Goal: Information Seeking & Learning: Learn about a topic

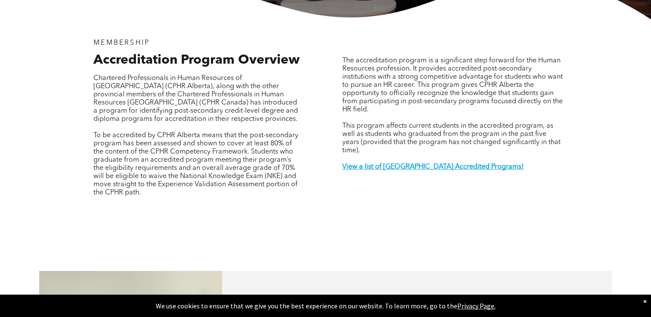
scroll to position [273, 0]
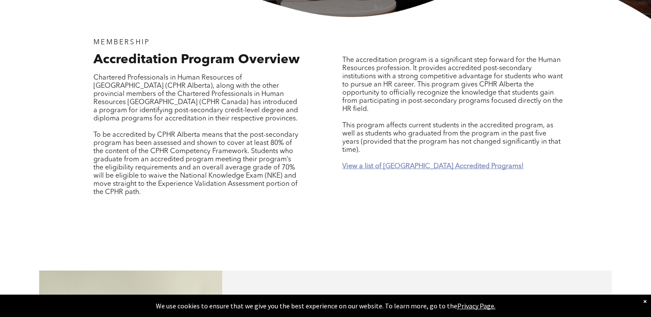
click at [400, 163] on strong "View a list of [GEOGRAPHIC_DATA] Accredited Programs!" at bounding box center [432, 166] width 181 height 7
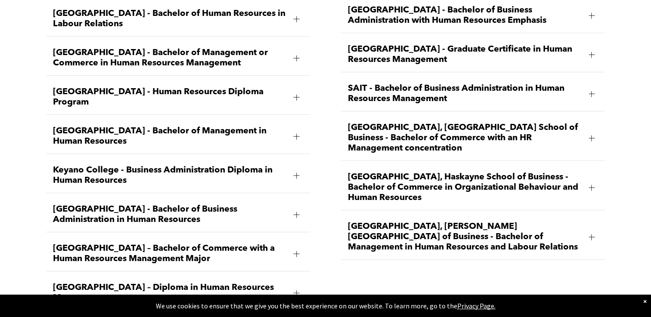
scroll to position [1330, 0]
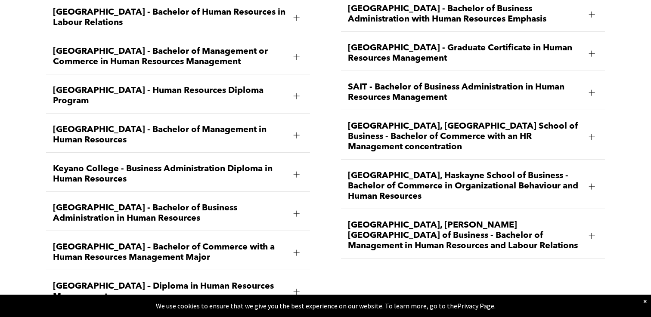
click at [592, 183] on div at bounding box center [591, 186] width 6 height 6
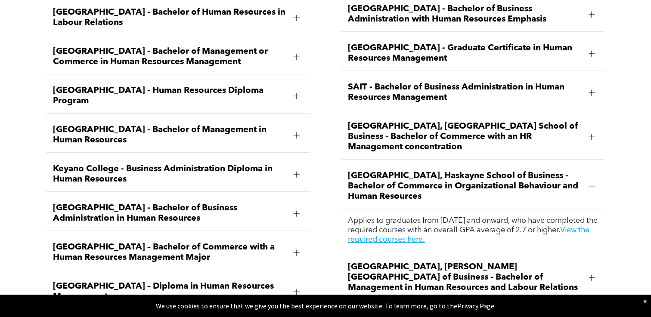
click at [592, 183] on div at bounding box center [591, 186] width 6 height 6
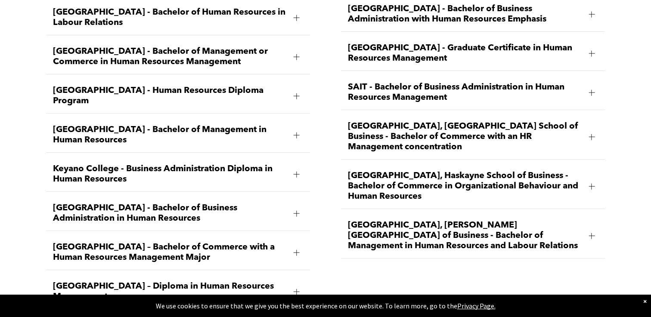
click at [298, 289] on div at bounding box center [296, 292] width 6 height 6
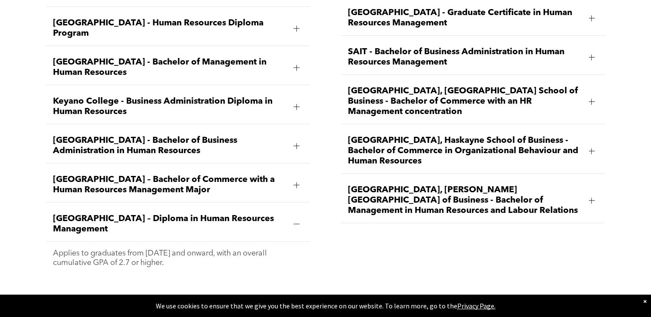
scroll to position [1368, 0]
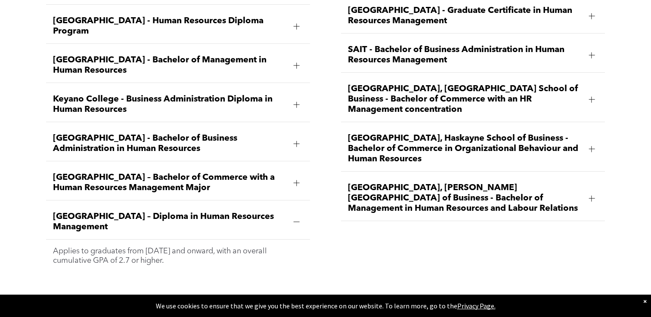
click at [47, 205] on div "[GEOGRAPHIC_DATA] – Diploma in Human Resources Management" at bounding box center [178, 222] width 264 height 35
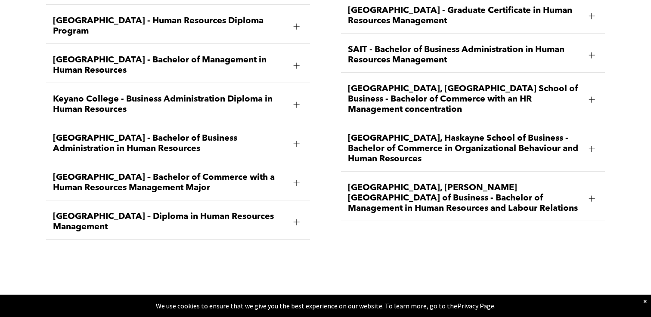
drag, startPoint x: 47, startPoint y: 184, endPoint x: 111, endPoint y: 197, distance: 65.7
click at [111, 205] on div "[GEOGRAPHIC_DATA] – Diploma in Human Resources Management" at bounding box center [178, 222] width 264 height 35
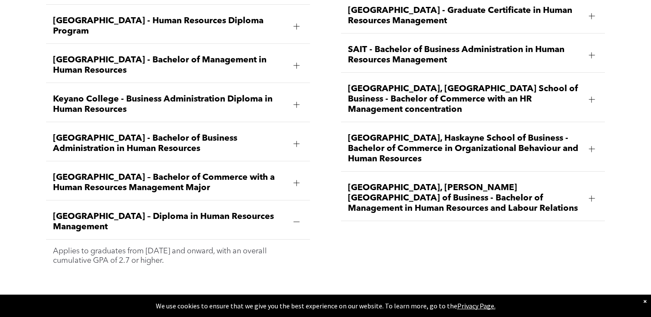
copy span "[GEOGRAPHIC_DATA] – Diploma in Human Resources Management"
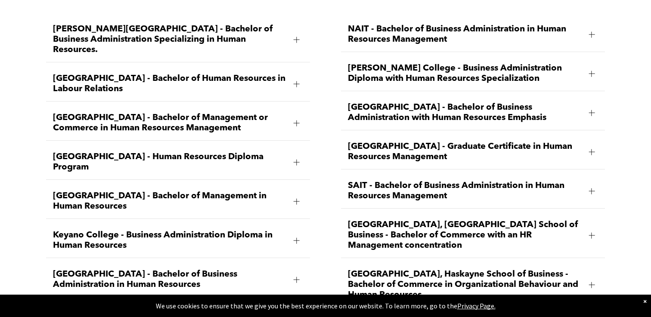
scroll to position [1232, 0]
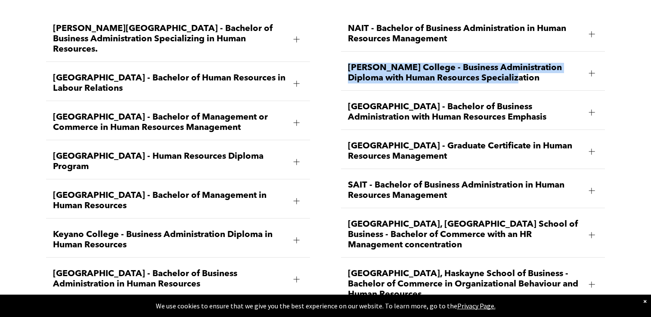
drag, startPoint x: 507, startPoint y: 61, endPoint x: 344, endPoint y: 49, distance: 163.6
click at [344, 56] on div "[PERSON_NAME] College - Business Administration Diploma with Human Resources Sp…" at bounding box center [473, 73] width 264 height 35
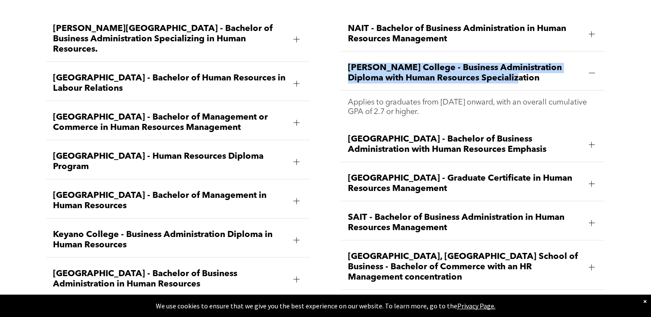
copy span "[PERSON_NAME] College - Business Administration Diploma with Human Resources Sp…"
drag, startPoint x: 343, startPoint y: 158, endPoint x: 472, endPoint y: 171, distance: 129.8
click at [472, 171] on div "[GEOGRAPHIC_DATA] - Graduate Certificate in Human Resources Management" at bounding box center [473, 184] width 264 height 35
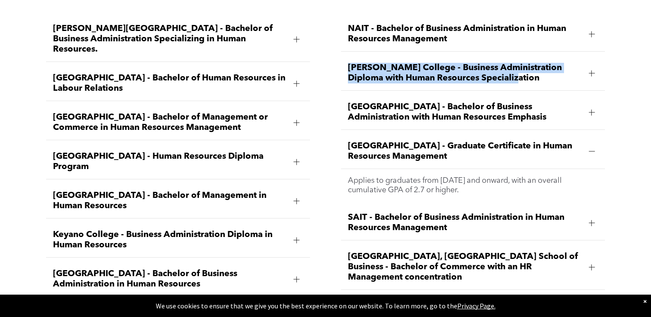
copy span "[GEOGRAPHIC_DATA] - Graduate Certificate in Human Resources Management"
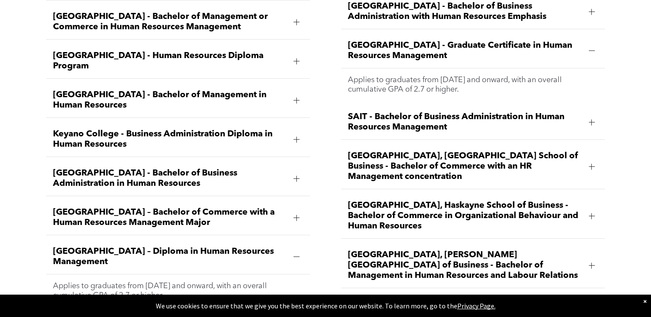
scroll to position [1334, 0]
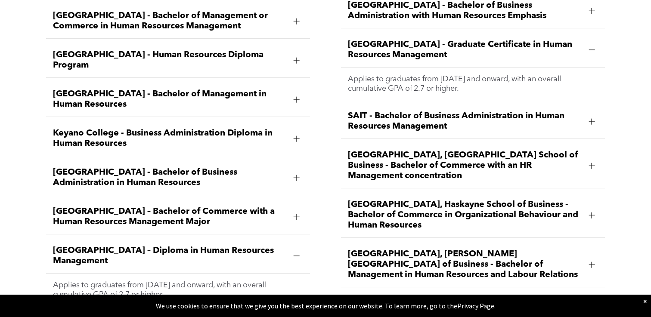
click at [453, 111] on span "SAIT - Bachelor of Business Administration in Human Resources Management" at bounding box center [465, 121] width 234 height 21
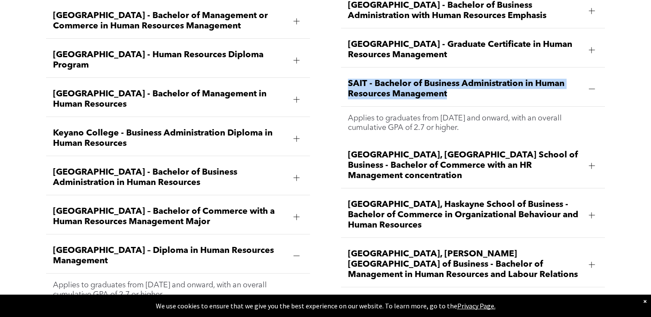
drag, startPoint x: 342, startPoint y: 65, endPoint x: 446, endPoint y: 76, distance: 104.7
click at [446, 76] on div "SAIT - Bachelor of Business Administration in Human Resources Management" at bounding box center [473, 89] width 264 height 35
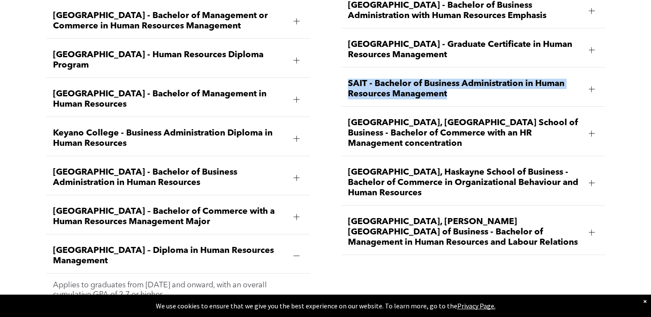
copy span "SAIT - Bachelor of Business Administration in Human Resources Management"
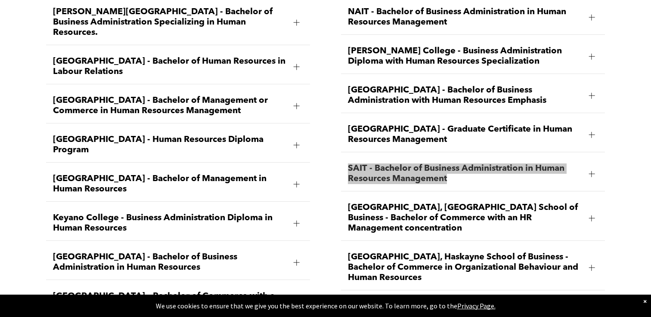
scroll to position [1250, 0]
